Goal: Communication & Community: Answer question/provide support

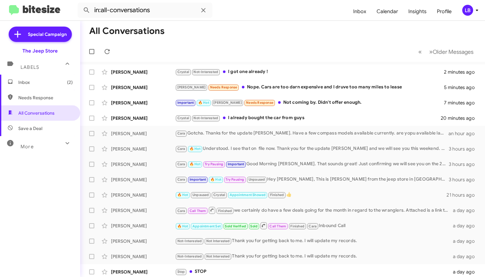
click at [252, 50] on mat-toolbar-row "« Previous » Next Older Messages" at bounding box center [282, 51] width 405 height 21
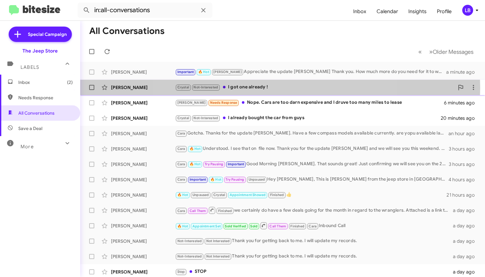
click at [275, 88] on div "Crystal Not-Interested I got one already !" at bounding box center [314, 87] width 279 height 7
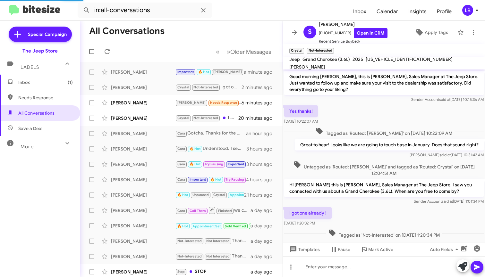
scroll to position [10, 0]
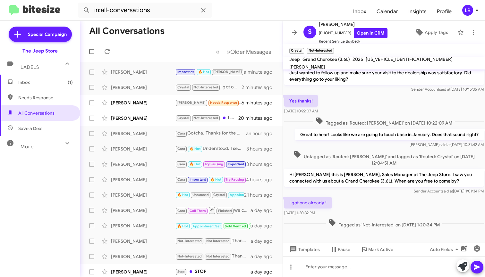
click at [354, 203] on div "I got one already ! [DATE] 1:20:32 PM" at bounding box center [384, 207] width 202 height 22
click at [304, 250] on span "Templates" at bounding box center [304, 250] width 32 height 12
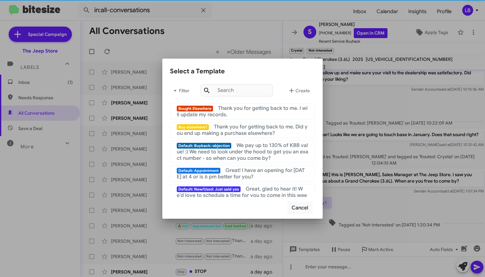
click at [261, 115] on div "Bought Elsewhere Thank you for getting back to me. I will update my records." at bounding box center [242, 111] width 131 height 13
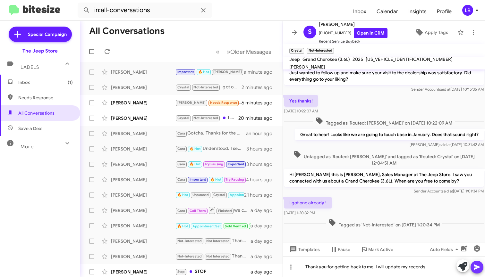
click at [478, 267] on icon at bounding box center [477, 267] width 6 height 5
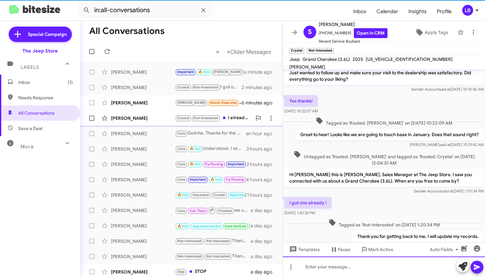
scroll to position [34, 0]
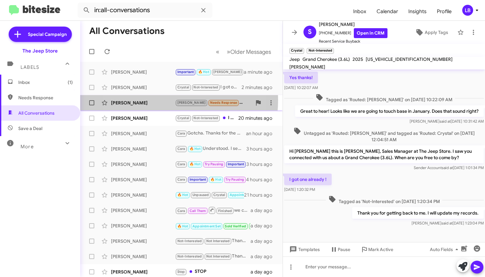
click at [150, 100] on div "[PERSON_NAME]" at bounding box center [143, 103] width 64 height 6
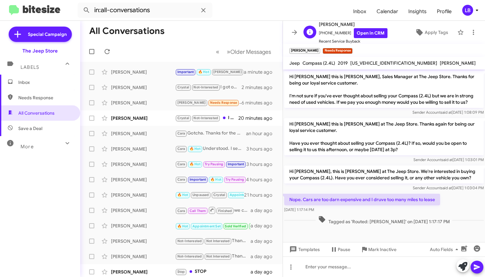
drag, startPoint x: 343, startPoint y: 34, endPoint x: 322, endPoint y: 34, distance: 20.5
click at [322, 34] on span "[PHONE_NUMBER] Open in CRM" at bounding box center [353, 33] width 69 height 10
copy span "7329911337"
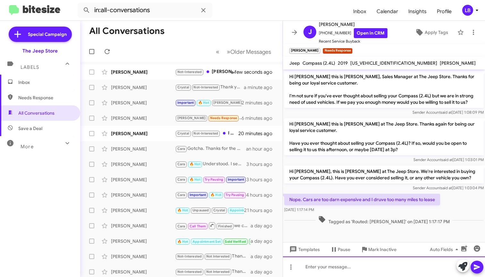
click at [326, 276] on div at bounding box center [384, 267] width 202 height 21
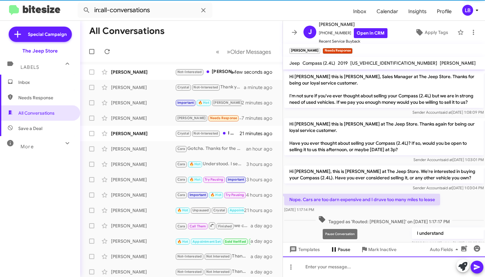
scroll to position [22, 0]
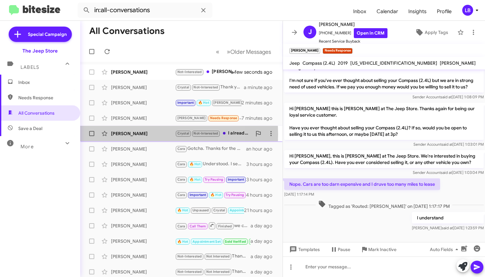
click at [139, 134] on div "[PERSON_NAME]" at bounding box center [143, 134] width 64 height 6
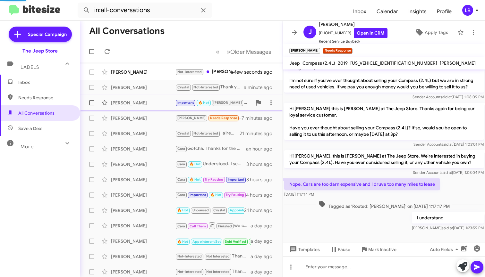
scroll to position [294, 0]
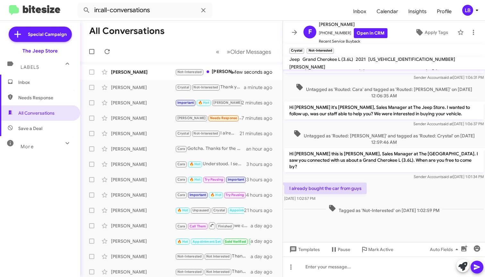
click at [332, 129] on div "Hi [PERSON_NAME] it's [PERSON_NAME], Sales Manager at The Jeep Store. I wanted …" at bounding box center [384, 114] width 202 height 28
drag, startPoint x: 346, startPoint y: 33, endPoint x: 323, endPoint y: 35, distance: 23.8
click at [323, 35] on span "[PHONE_NUMBER] Open in CRM" at bounding box center [353, 33] width 69 height 10
copy span "7324306644"
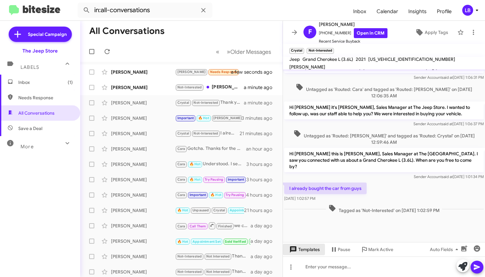
click at [307, 246] on span "Templates" at bounding box center [304, 250] width 32 height 12
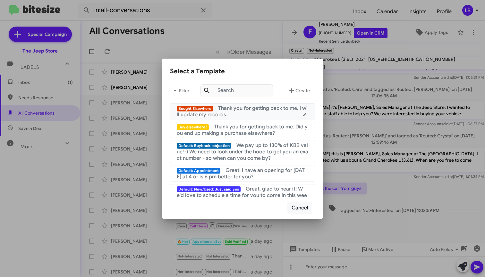
click at [246, 107] on span "Thank you for getting back to me. I will update my records." at bounding box center [242, 111] width 131 height 13
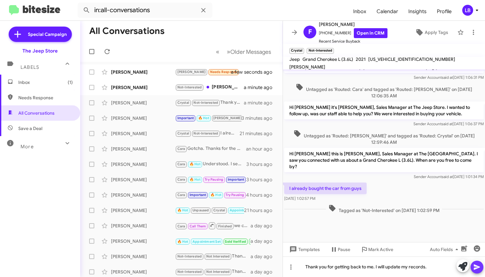
click at [476, 267] on icon at bounding box center [477, 267] width 6 height 5
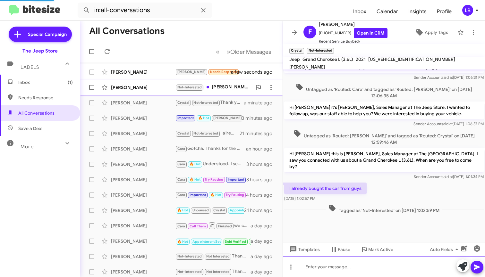
scroll to position [0, 0]
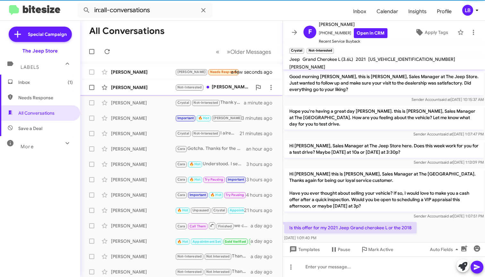
click at [123, 83] on div "[PERSON_NAME] Not-Interested [PERSON_NAME], sorry I'm not interested in selling…" at bounding box center [181, 87] width 192 height 13
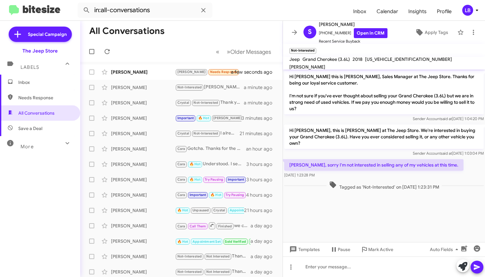
click at [378, 138] on p "Hi [PERSON_NAME], this is [PERSON_NAME] at The Jeep Store. We're interested in …" at bounding box center [383, 137] width 199 height 24
click at [306, 252] on span "Templates" at bounding box center [304, 250] width 32 height 12
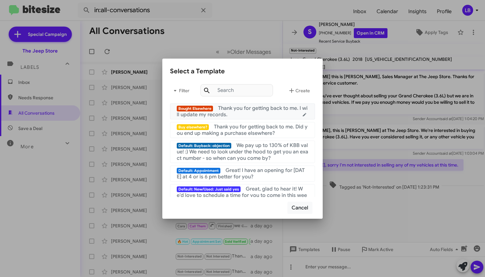
click at [274, 107] on span "Thank you for getting back to me. I will update my records." at bounding box center [242, 111] width 131 height 13
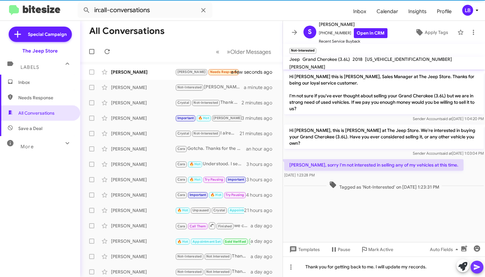
drag, startPoint x: 476, startPoint y: 268, endPoint x: 397, endPoint y: 231, distance: 87.7
click at [476, 268] on icon at bounding box center [477, 267] width 6 height 5
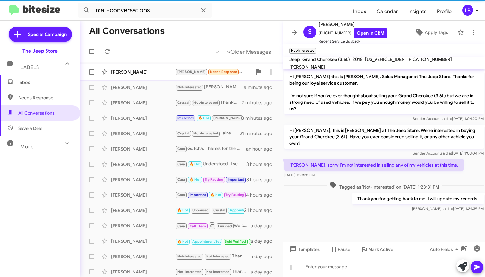
click at [127, 69] on div "[PERSON_NAME] [PERSON_NAME] Needs Response Thanks 🙂 a few seconds ago" at bounding box center [181, 72] width 192 height 13
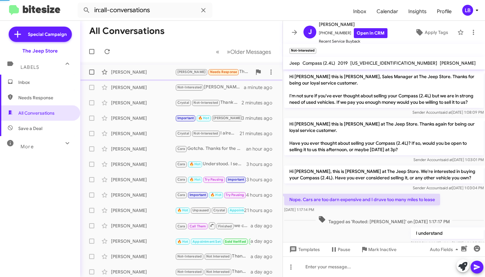
scroll to position [45, 0]
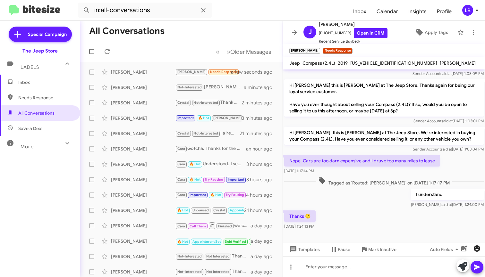
click at [477, 250] on icon "button" at bounding box center [477, 249] width 8 height 8
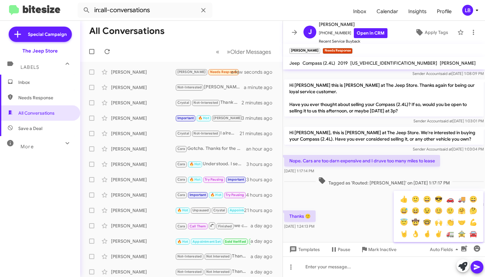
click at [402, 197] on button "👍" at bounding box center [404, 200] width 12 height 12
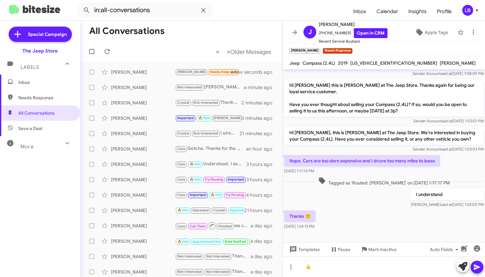
click at [477, 263] on span at bounding box center [477, 267] width 8 height 13
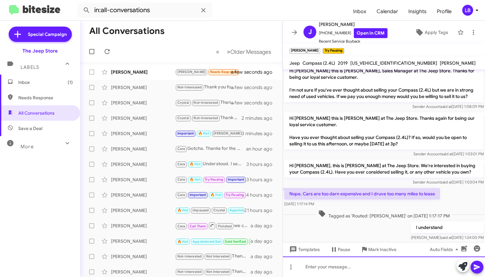
scroll to position [69, 0]
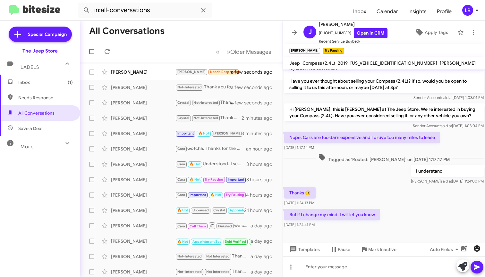
click at [476, 248] on icon "button" at bounding box center [477, 249] width 6 height 6
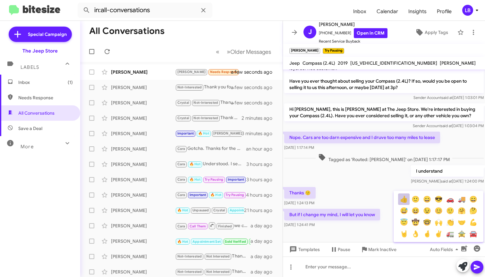
click at [405, 197] on button "👍" at bounding box center [404, 200] width 12 height 12
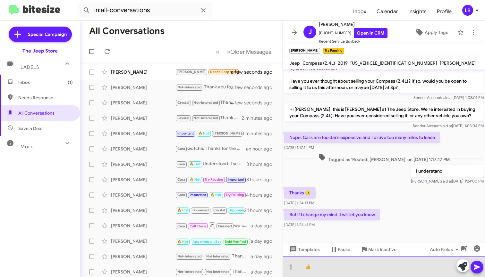
click at [398, 271] on div "👍" at bounding box center [384, 267] width 202 height 21
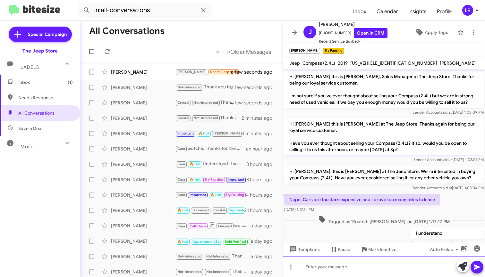
scroll to position [92, 0]
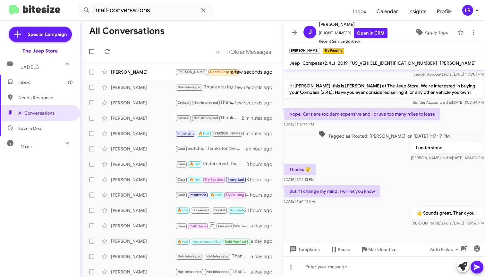
click at [389, 142] on div "I understand [PERSON_NAME] said at [DATE] 1:24:00 PM" at bounding box center [384, 152] width 202 height 22
click at [383, 252] on span "Mark Inactive" at bounding box center [382, 250] width 28 height 12
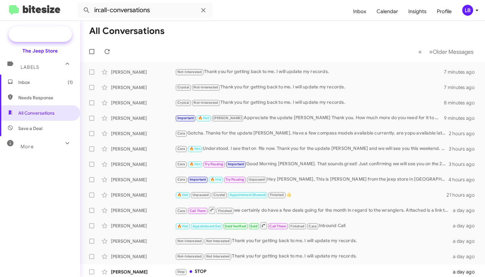
click at [51, 82] on span "Inbox (1)" at bounding box center [45, 82] width 55 height 6
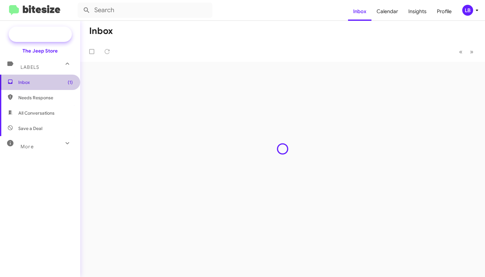
click at [51, 82] on span "Inbox (1)" at bounding box center [45, 82] width 55 height 6
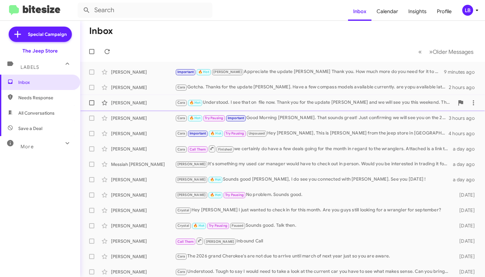
scroll to position [95, 0]
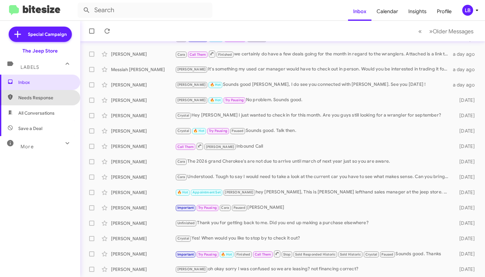
click at [59, 92] on span "Needs Response" at bounding box center [40, 97] width 80 height 15
type input "in:needs-response"
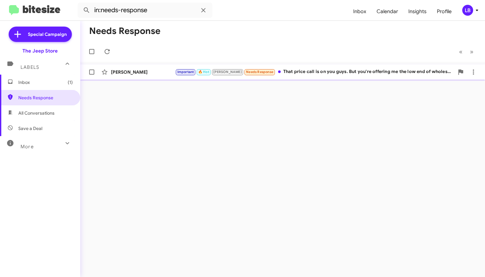
click at [145, 72] on div "[PERSON_NAME]" at bounding box center [143, 72] width 64 height 6
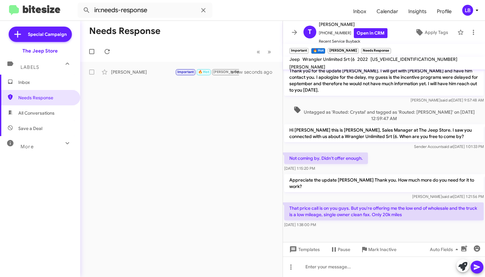
scroll to position [334, 0]
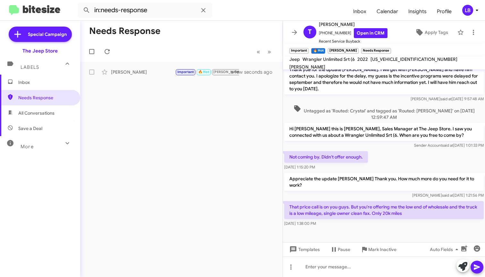
click at [333, 110] on span "Untagged as 'Routed: Crystal' and tagged as 'Routed: [PERSON_NAME]' on [DATE] 1…" at bounding box center [383, 113] width 199 height 16
click at [402, 157] on div "Not coming by. Didn't offer enough. [DATE] 1:15:20 PM" at bounding box center [384, 161] width 202 height 22
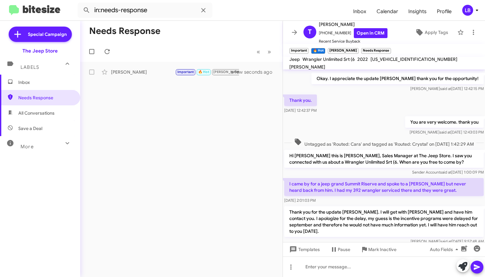
scroll to position [346, 0]
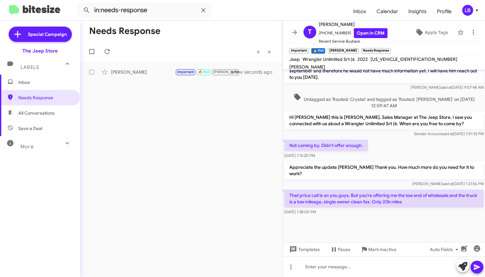
click at [376, 111] on div "Hi [PERSON_NAME] this is [PERSON_NAME], Sales Manager at The Jeep Store. I saw …" at bounding box center [384, 124] width 202 height 28
click at [378, 110] on div "Hi [PERSON_NAME] this is [PERSON_NAME], Sales Manager at The Jeep Store. I saw …" at bounding box center [384, 124] width 202 height 28
click at [377, 110] on div "Hi [PERSON_NAME] this is [PERSON_NAME], Sales Manager at The Jeep Store. I saw …" at bounding box center [384, 124] width 202 height 28
click at [383, 105] on span "Untagged as 'Routed: Crystal' and tagged as 'Routed: [PERSON_NAME]' on [DATE] 1…" at bounding box center [383, 101] width 199 height 16
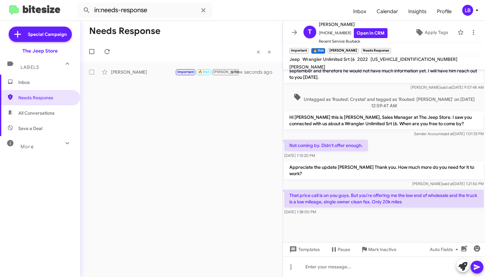
click at [383, 105] on span "Untagged as 'Routed: Crystal' and tagged as 'Routed: [PERSON_NAME]' on [DATE] 1…" at bounding box center [383, 101] width 199 height 16
click at [409, 100] on span "Untagged as 'Routed: Crystal' and tagged as 'Routed: [PERSON_NAME]' on [DATE] 1…" at bounding box center [383, 101] width 199 height 16
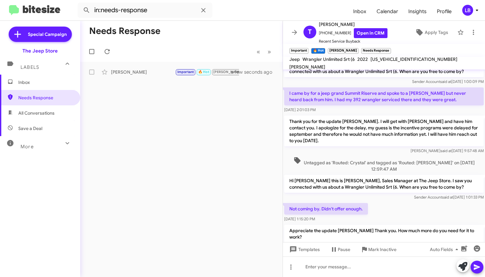
scroll to position [281, 0]
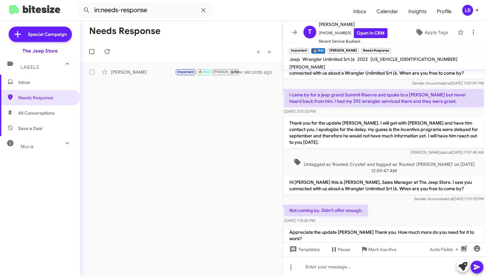
click at [408, 111] on div "[DATE] 2:01:03 PM" at bounding box center [383, 111] width 199 height 6
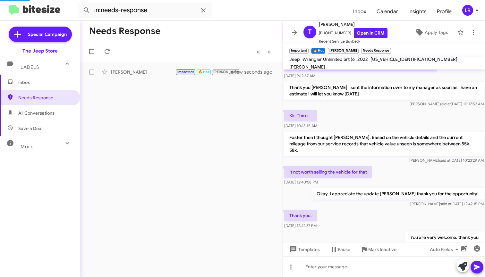
scroll to position [534, 0]
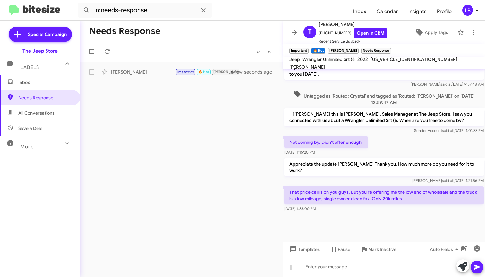
click at [177, 50] on mat-toolbar-row "« Previous » Next" at bounding box center [181, 51] width 202 height 21
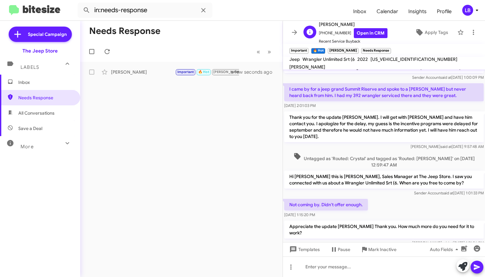
drag, startPoint x: 341, startPoint y: 32, endPoint x: 326, endPoint y: 33, distance: 14.5
click at [326, 33] on span "[PHONE_NUMBER] Open in CRM" at bounding box center [353, 33] width 69 height 10
click at [336, 33] on span "[PHONE_NUMBER] Open in CRM" at bounding box center [353, 33] width 69 height 10
drag, startPoint x: 337, startPoint y: 32, endPoint x: 326, endPoint y: 34, distance: 11.4
click at [322, 34] on span "[PHONE_NUMBER] Open in CRM" at bounding box center [353, 33] width 69 height 10
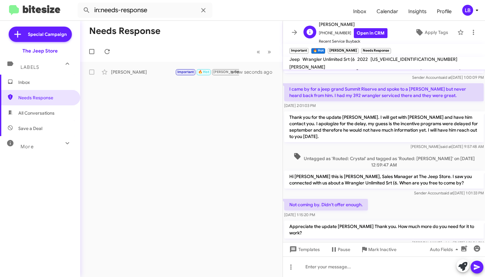
copy span "2019255669"
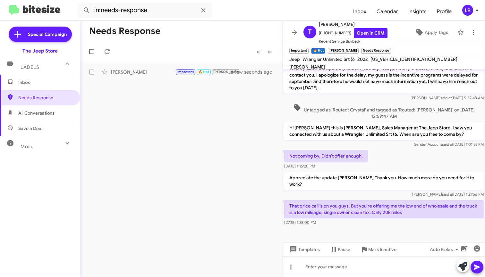
scroll to position [534, 0]
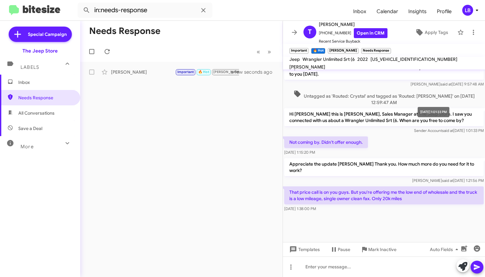
drag, startPoint x: 327, startPoint y: 34, endPoint x: 418, endPoint y: 102, distance: 114.0
click at [419, 119] on mat-tooltip-component "[DATE] 1:01:33 PM" at bounding box center [433, 112] width 41 height 19
drag, startPoint x: 407, startPoint y: 88, endPoint x: 350, endPoint y: 71, distance: 59.6
click at [407, 90] on span "Untagged as 'Routed: Crystal' and tagged as 'Routed: [PERSON_NAME]' on [DATE] 1…" at bounding box center [383, 98] width 199 height 16
drag, startPoint x: 168, startPoint y: 10, endPoint x: 16, endPoint y: -12, distance: 153.2
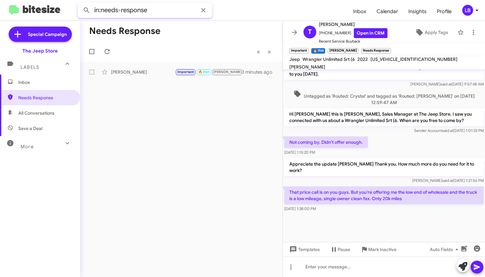
click at [16, 0] on html "in:needs-response Inbox Calendar Insights Profile LB Special Campaign The Jeep …" at bounding box center [242, 138] width 485 height 277
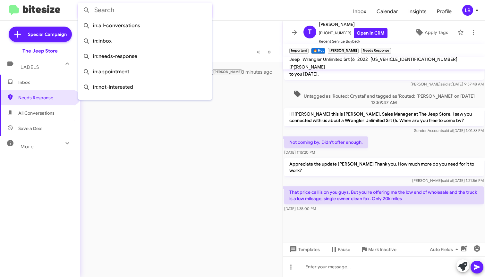
click at [87, 10] on button at bounding box center [86, 10] width 13 height 13
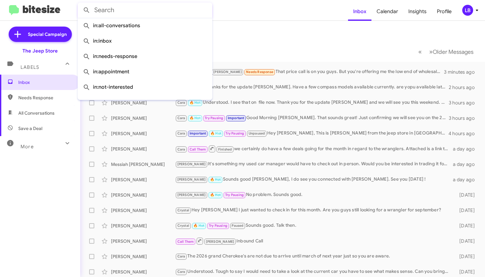
click at [254, 34] on mat-toolbar-row "Inbox" at bounding box center [282, 31] width 405 height 21
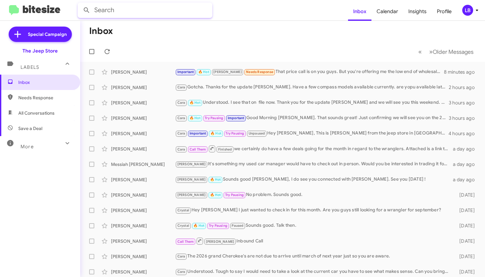
click at [193, 8] on input "text" at bounding box center [145, 10] width 135 height 15
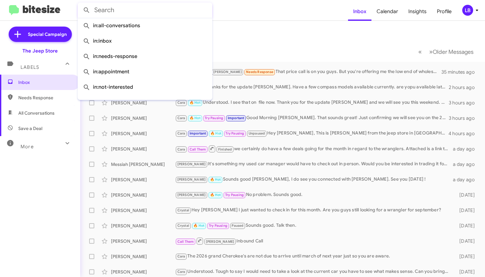
click at [242, 40] on mat-toolbar-row "Inbox" at bounding box center [282, 31] width 405 height 21
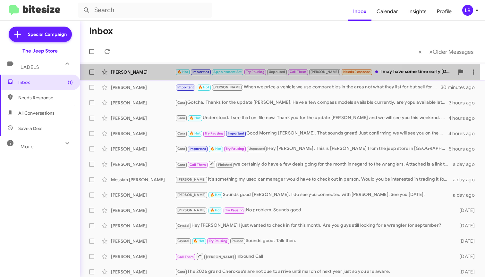
click at [156, 73] on div "Miguel Beauchamp" at bounding box center [143, 72] width 64 height 6
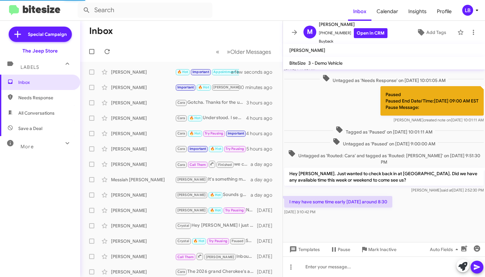
scroll to position [326, 0]
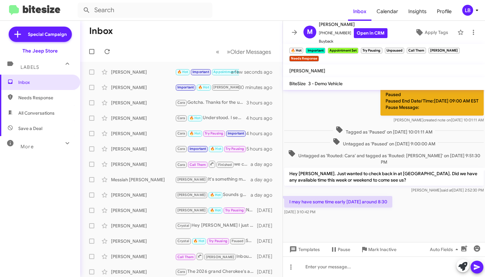
click at [354, 117] on div "Paused Paused End Date/Time:09/08/2025, 09:00 AM EST Pause Message: Mike create…" at bounding box center [384, 105] width 202 height 40
click at [330, 99] on div "Paused Paused End Date/Time:09/08/2025, 09:00 AM EST Pause Message: Mike create…" at bounding box center [384, 105] width 202 height 40
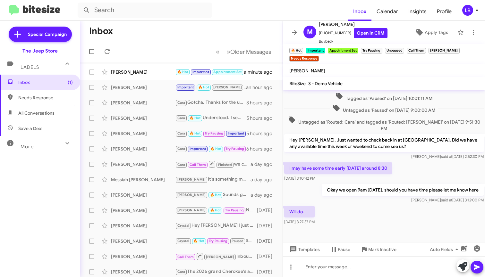
scroll to position [335, 0]
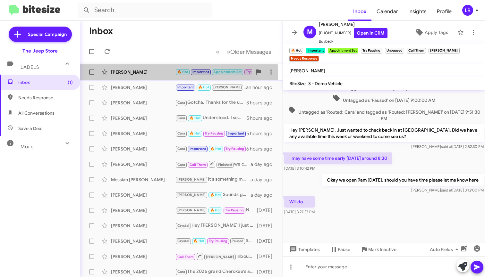
click at [168, 74] on div "Miguel Beauchamp" at bounding box center [143, 72] width 64 height 6
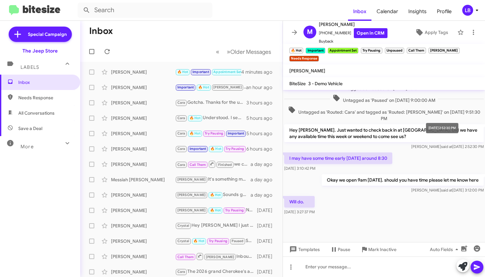
drag, startPoint x: 416, startPoint y: 138, endPoint x: 420, endPoint y: 136, distance: 4.2
click at [423, 136] on mat-tooltip-component "Sep 11, 2025, 2:52:30 PM" at bounding box center [441, 128] width 41 height 19
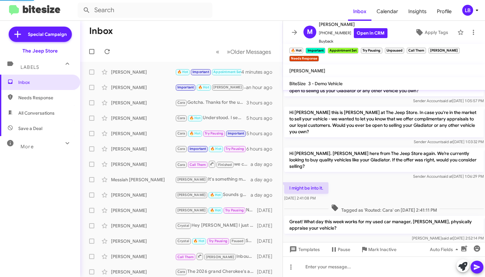
scroll to position [494, 0]
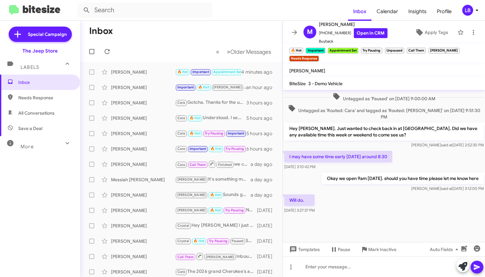
click at [154, 46] on mat-toolbar-row "« Previous » Next Older Messages" at bounding box center [181, 51] width 202 height 21
click at [165, 38] on mat-toolbar-row "Inbox" at bounding box center [181, 31] width 202 height 21
click at [45, 117] on span "All Conversations" at bounding box center [40, 113] width 80 height 15
type input "in:all-conversations"
